Goal: Check status

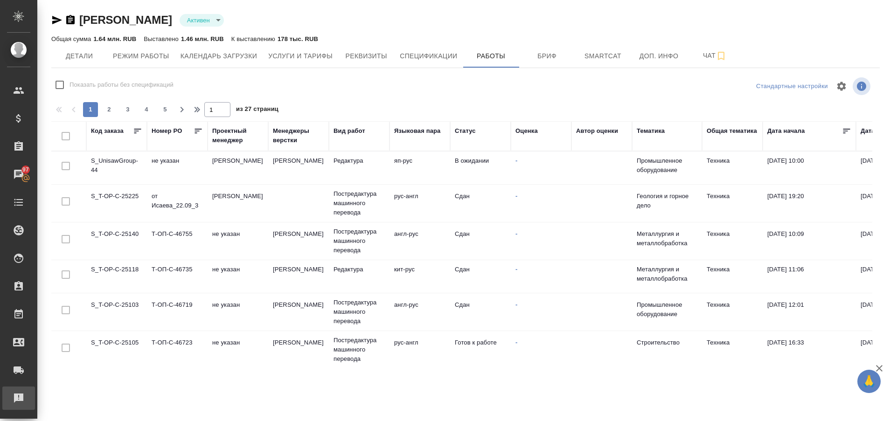
click at [19, 403] on div "Рекламации" at bounding box center [6, 398] width 23 height 14
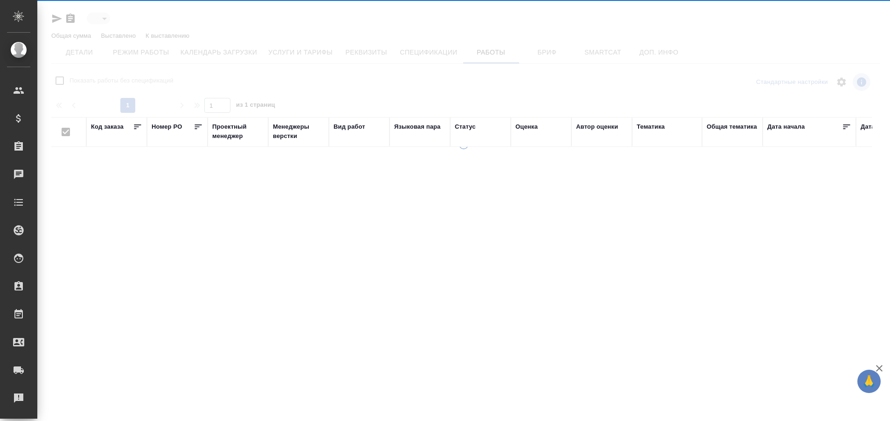
type input "active"
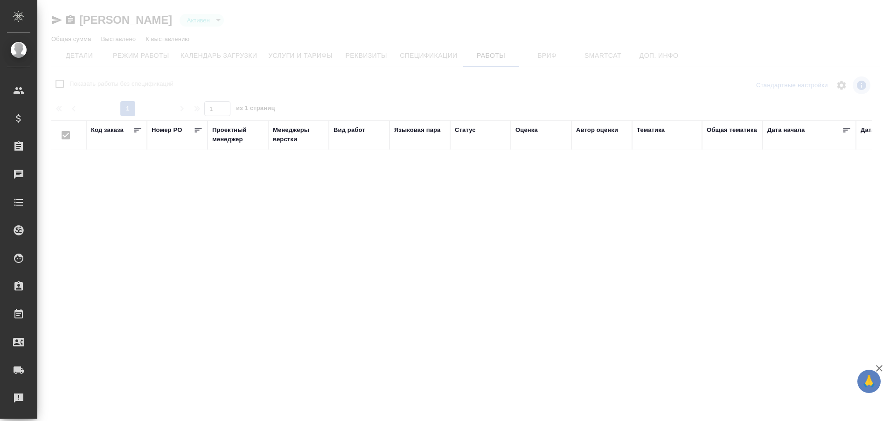
checkbox input "false"
